Goal: Task Accomplishment & Management: Use online tool/utility

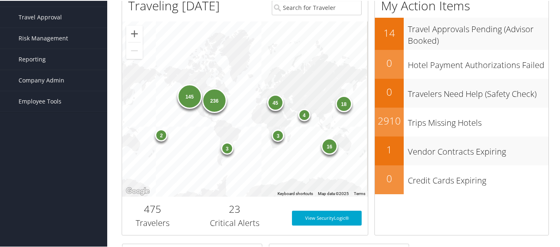
scroll to position [124, 0]
click at [53, 75] on span "Company Admin" at bounding box center [42, 79] width 46 height 21
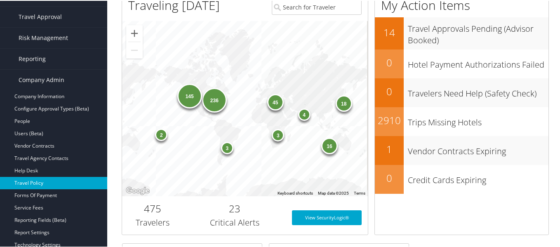
click at [30, 181] on link "Travel Policy" at bounding box center [53, 182] width 107 height 12
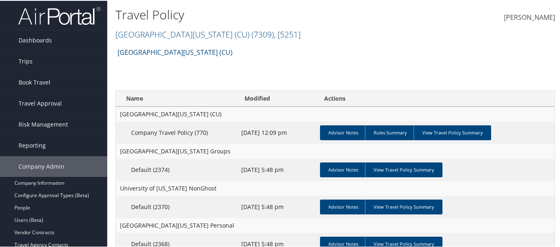
click at [190, 41] on div "Travel Policy University of Colorado (CU) ( 7309 ) , [ 5251 ] University of Col…" at bounding box center [261, 23] width 293 height 39
click at [194, 37] on link "University of Colorado (CU) ( 7309 ) , [ 5251 ]" at bounding box center [207, 33] width 185 height 11
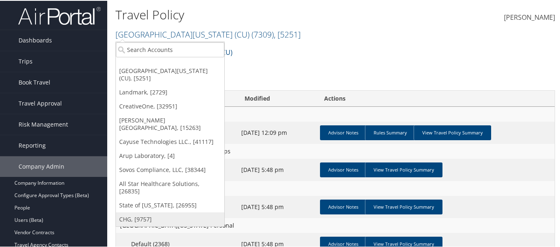
click at [153, 212] on link "CHG, [9757]" at bounding box center [170, 219] width 108 height 14
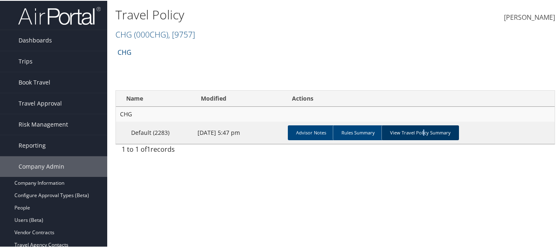
click at [421, 135] on link "View Travel Policy Summary" at bounding box center [421, 132] width 78 height 15
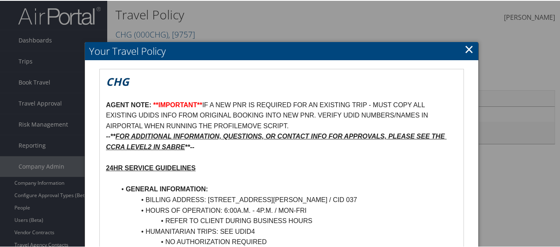
click at [464, 50] on link "×" at bounding box center [468, 48] width 9 height 16
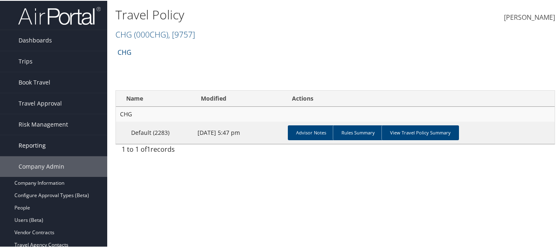
click at [40, 147] on span "Reporting" at bounding box center [32, 144] width 27 height 21
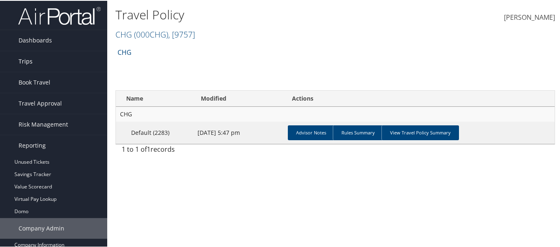
click at [49, 62] on link "Trips" at bounding box center [53, 60] width 107 height 21
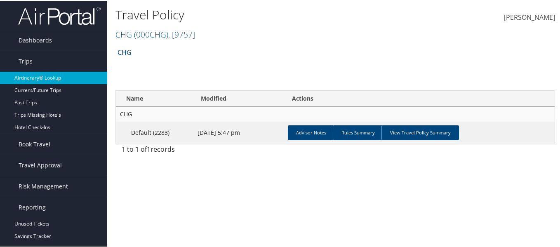
click at [53, 73] on link "Airtinerary® Lookup" at bounding box center [53, 77] width 107 height 12
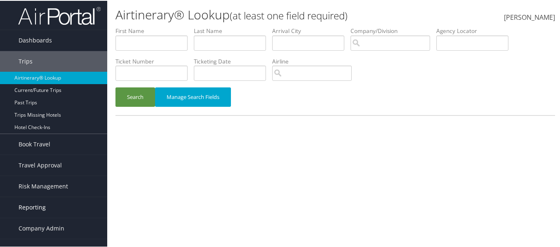
click at [39, 203] on span "Reporting" at bounding box center [32, 206] width 27 height 21
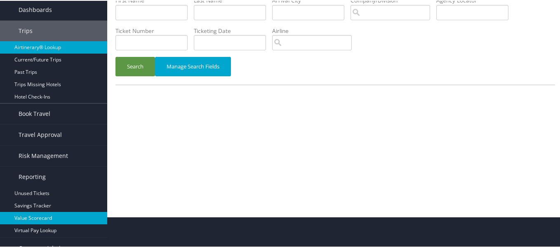
scroll to position [71, 0]
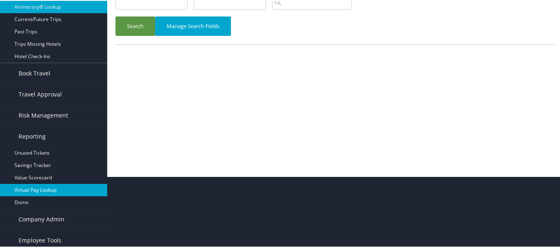
click at [40, 192] on link "Virtual Pay Lookup" at bounding box center [53, 189] width 107 height 12
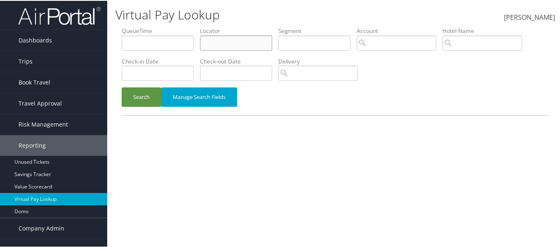
click at [243, 39] on input "text" at bounding box center [236, 42] width 72 height 15
paste input "LJNCBK"
type input "LJNCBK"
click at [141, 94] on button "Search" at bounding box center [142, 96] width 40 height 19
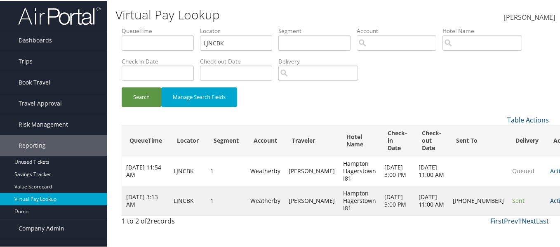
click at [550, 204] on link "Actions" at bounding box center [560, 200] width 20 height 8
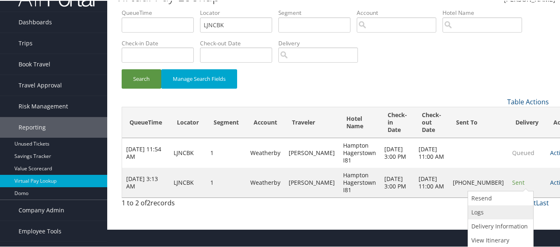
click at [485, 208] on link "Logs" at bounding box center [499, 212] width 63 height 14
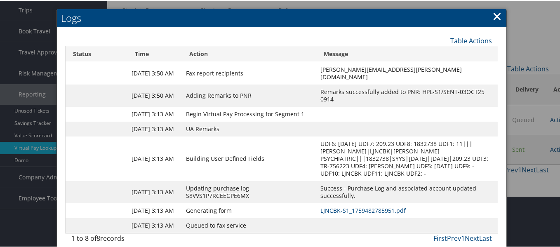
scroll to position [89, 0]
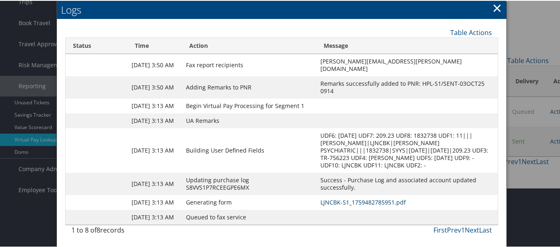
click at [321, 198] on link "LJNCBK-S1_1759482785951.pdf" at bounding box center [363, 202] width 85 height 8
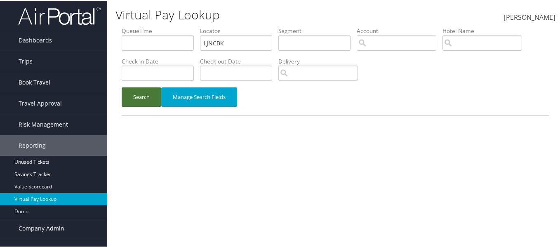
click at [151, 99] on button "Search" at bounding box center [142, 96] width 40 height 19
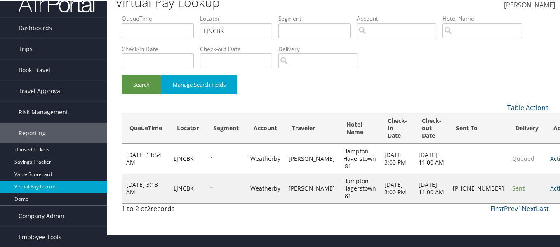
click at [250, 190] on td "Weatherby" at bounding box center [265, 188] width 38 height 30
click at [550, 191] on link "Actions" at bounding box center [560, 188] width 20 height 8
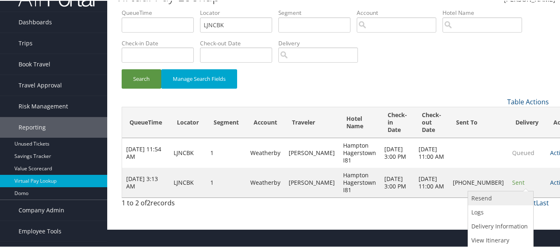
click at [481, 199] on link "Resend" at bounding box center [499, 198] width 63 height 14
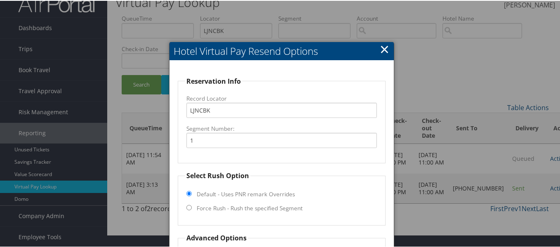
click at [429, 53] on div at bounding box center [281, 123] width 563 height 247
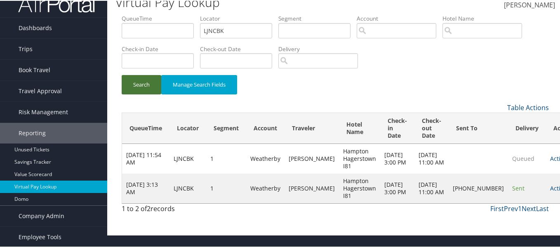
click at [148, 80] on button "Search" at bounding box center [142, 83] width 40 height 19
click at [146, 88] on button "Search" at bounding box center [142, 83] width 40 height 19
click at [134, 87] on button "Search" at bounding box center [142, 83] width 40 height 19
click at [148, 88] on button "Search" at bounding box center [142, 83] width 40 height 19
click at [149, 92] on button "Search" at bounding box center [142, 83] width 40 height 19
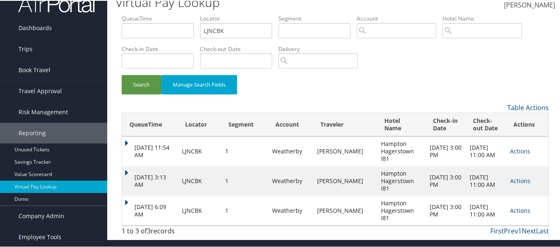
click at [512, 210] on link "Actions" at bounding box center [520, 210] width 20 height 8
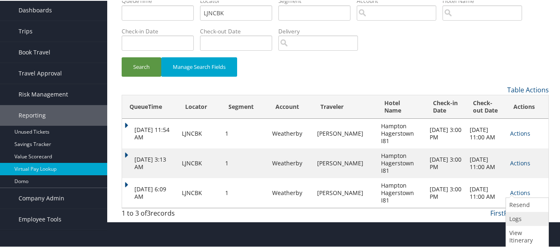
click at [521, 218] on link "Logs" at bounding box center [526, 218] width 40 height 14
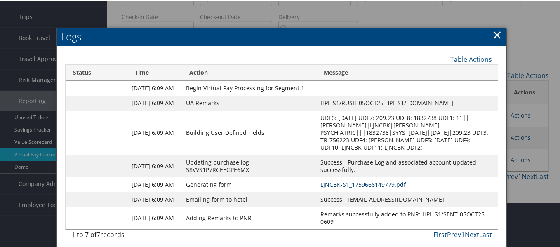
scroll to position [0, 0]
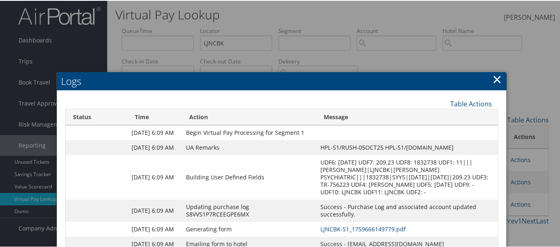
click at [497, 75] on link "×" at bounding box center [497, 78] width 9 height 16
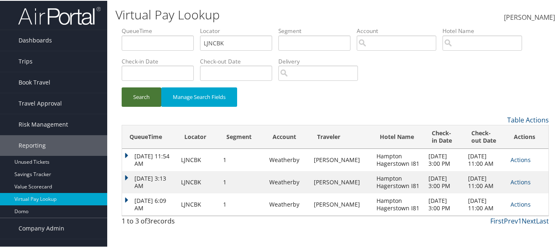
drag, startPoint x: 134, startPoint y: 97, endPoint x: 248, endPoint y: 100, distance: 114.3
click at [134, 97] on button "Search" at bounding box center [142, 96] width 40 height 19
drag, startPoint x: 135, startPoint y: 100, endPoint x: 274, endPoint y: 102, distance: 139.0
click at [135, 100] on button "Search" at bounding box center [142, 96] width 40 height 19
click at [139, 100] on button "Search" at bounding box center [142, 96] width 40 height 19
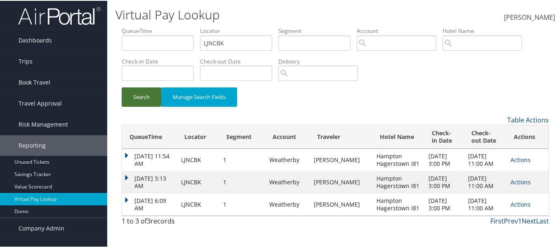
click at [132, 100] on button "Search" at bounding box center [142, 96] width 40 height 19
click at [146, 104] on button "Search" at bounding box center [142, 96] width 40 height 19
click at [141, 97] on button "Search" at bounding box center [142, 96] width 40 height 19
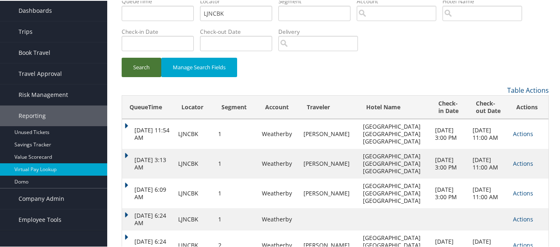
scroll to position [57, 0]
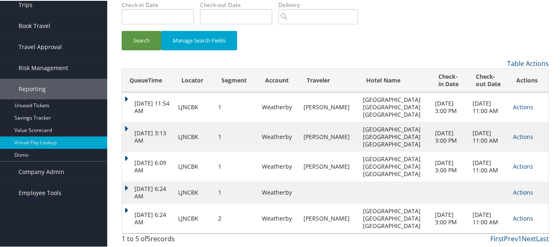
drag, startPoint x: 517, startPoint y: 214, endPoint x: 425, endPoint y: 214, distance: 92.0
click at [517, 215] on link "Actions" at bounding box center [523, 218] width 20 height 8
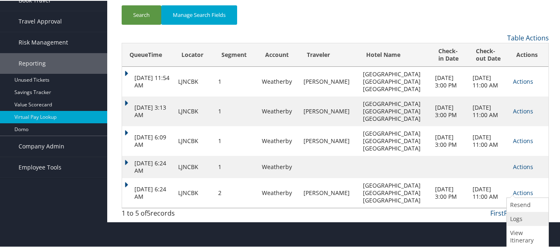
click at [522, 221] on link "Logs" at bounding box center [527, 218] width 40 height 14
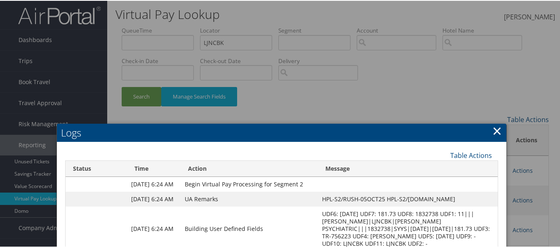
scroll to position [0, 0]
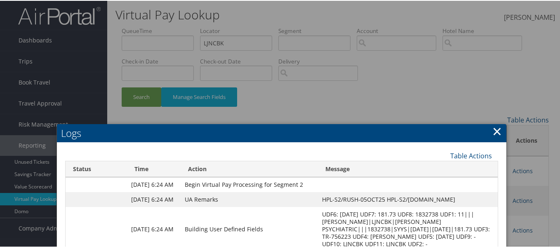
click at [497, 130] on link "×" at bounding box center [497, 130] width 9 height 16
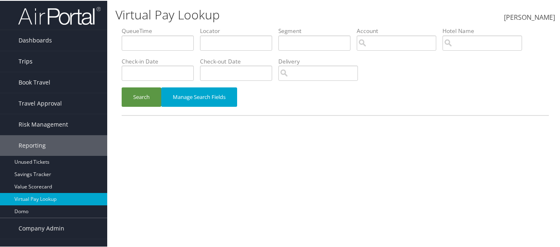
click at [35, 65] on link "Trips" at bounding box center [53, 60] width 107 height 21
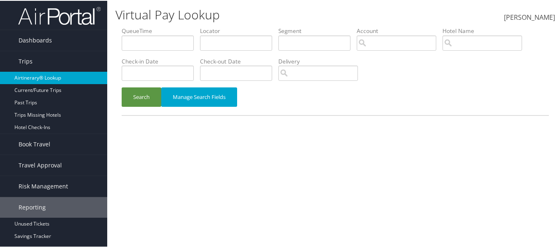
drag, startPoint x: 53, startPoint y: 76, endPoint x: 143, endPoint y: 74, distance: 90.4
click at [54, 76] on link "Airtinerary® Lookup" at bounding box center [53, 77] width 107 height 12
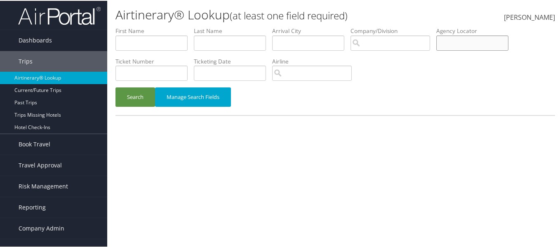
click at [449, 48] on input "text" at bounding box center [472, 42] width 72 height 15
paste input "51638"
type input "5"
type input "ljncbk"
click at [125, 97] on button "Search" at bounding box center [135, 96] width 40 height 19
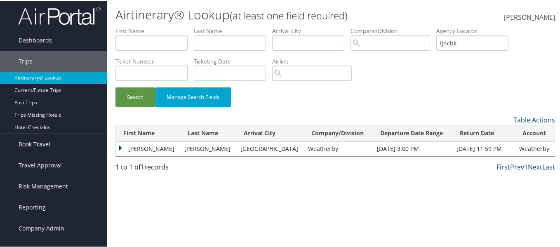
click at [123, 146] on td "[PERSON_NAME]" at bounding box center [148, 148] width 64 height 15
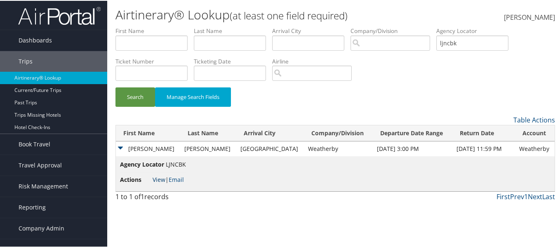
click at [160, 181] on link "View" at bounding box center [159, 179] width 13 height 8
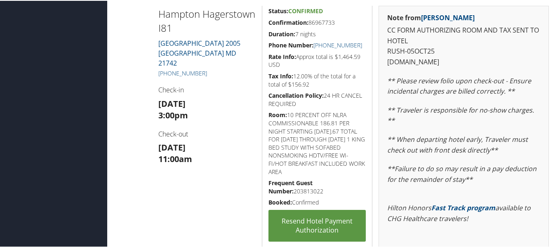
scroll to position [247, 0]
